Goal: Find specific page/section: Find specific page/section

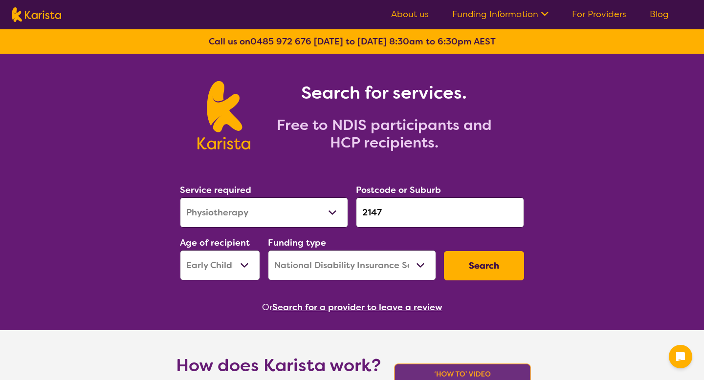
select select "Physiotherapy"
select select "EC"
select select "NDIS"
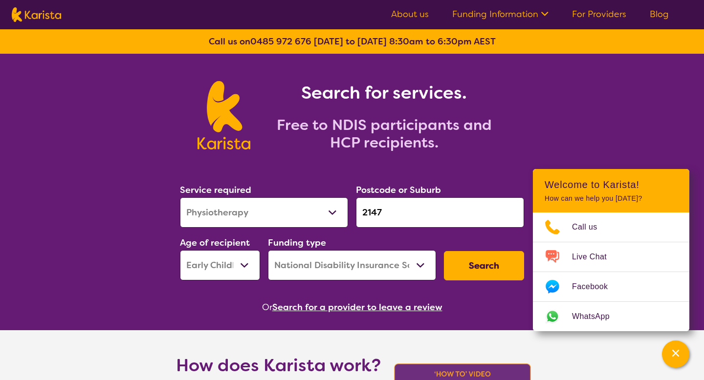
click at [228, 260] on select "Early Childhood - 0 to 9 Child - 10 to 11 Adolescent - 12 to 17 Adult - 18 to 6…" at bounding box center [220, 265] width 80 height 30
select select
click at [180, 250] on select "Early Childhood - 0 to 9 Child - 10 to 11 Adolescent - 12 to 17 Adult - 18 to 6…" at bounding box center [220, 265] width 80 height 30
click at [465, 274] on button "Search" at bounding box center [484, 265] width 80 height 29
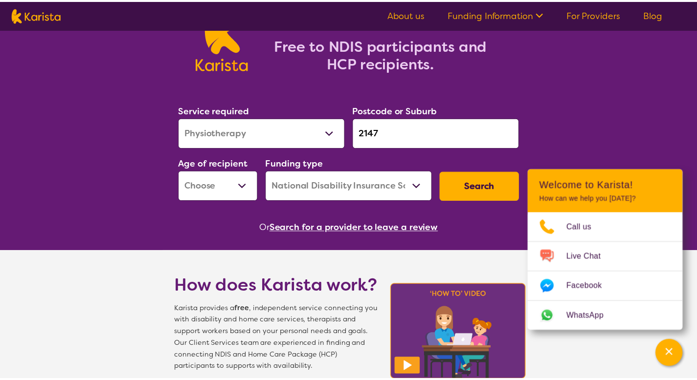
scroll to position [87, 0]
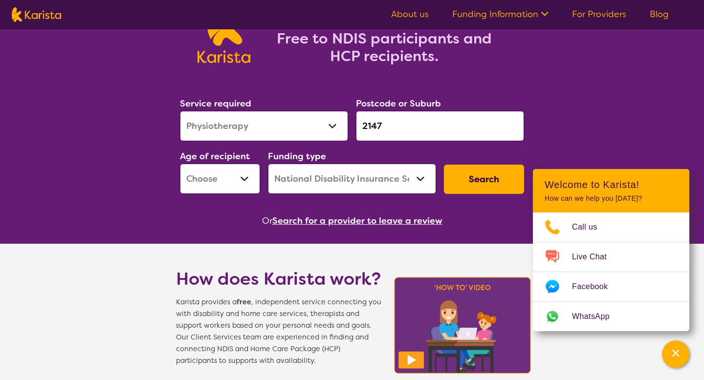
click at [327, 223] on button "Search for a provider to leave a review" at bounding box center [357, 221] width 170 height 15
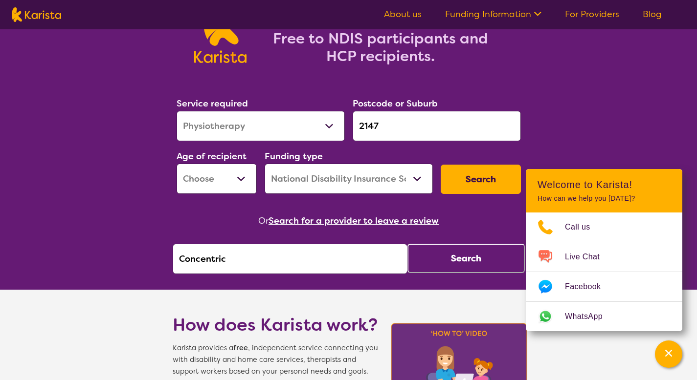
click at [103, 24] on nav "About us Funding Information NDIS - National Disability Insurance Scheme HCP - …" at bounding box center [348, 14] width 697 height 29
